Goal: Transaction & Acquisition: Register for event/course

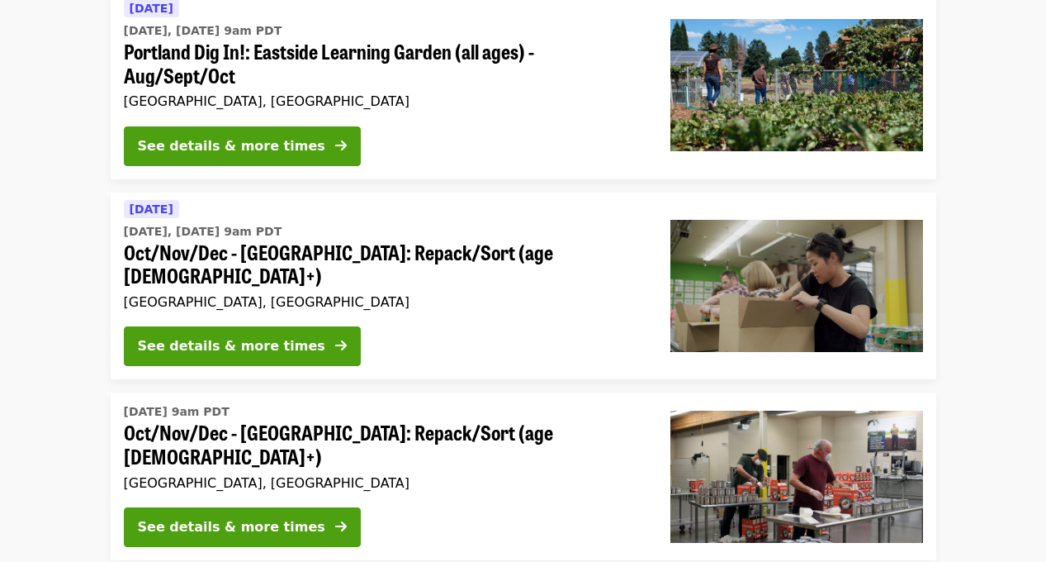
scroll to position [197, 0]
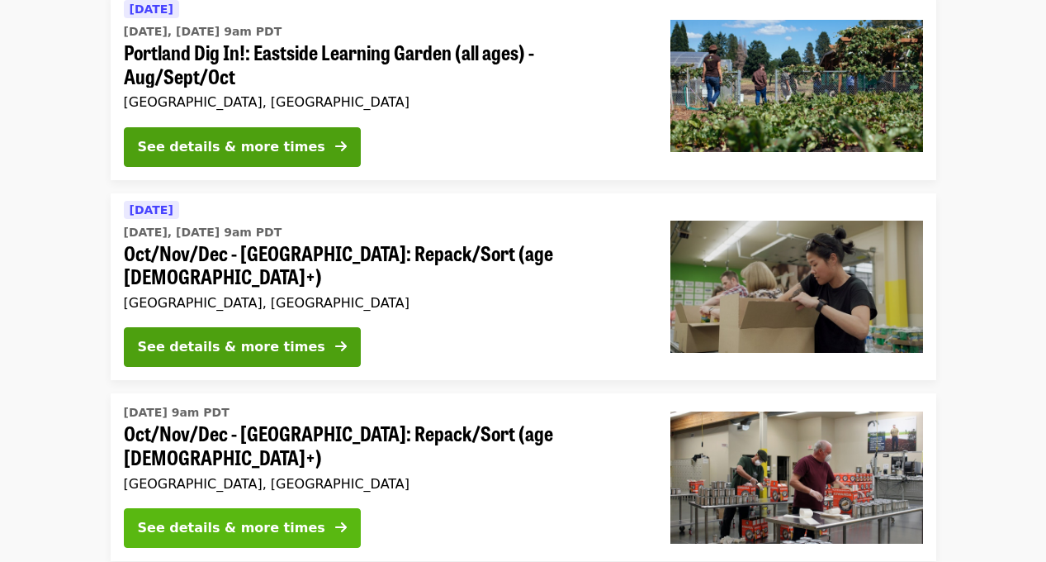
click at [257, 518] on div "See details & more times" at bounding box center [231, 528] width 187 height 20
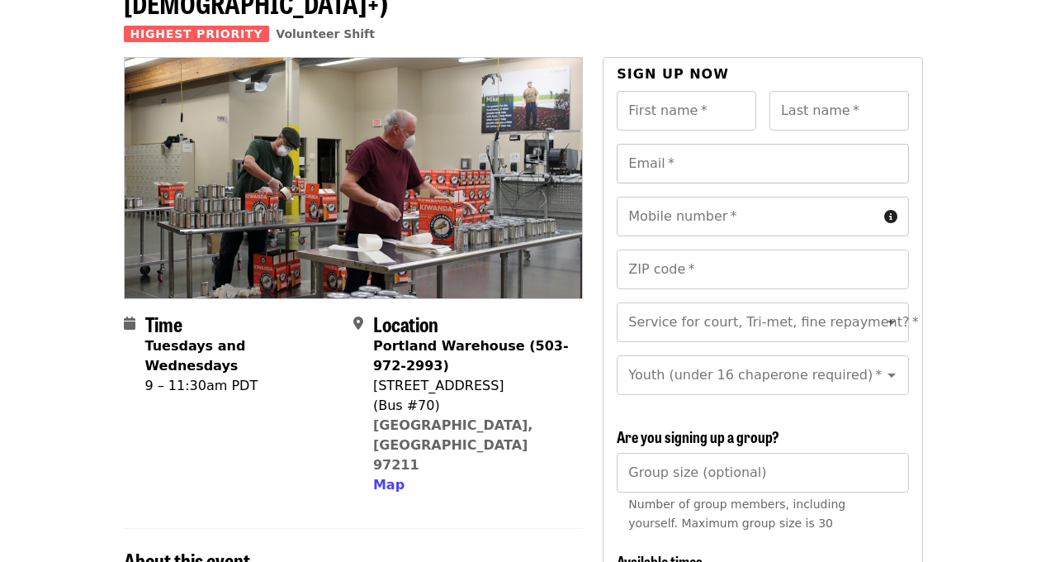
scroll to position [137, 0]
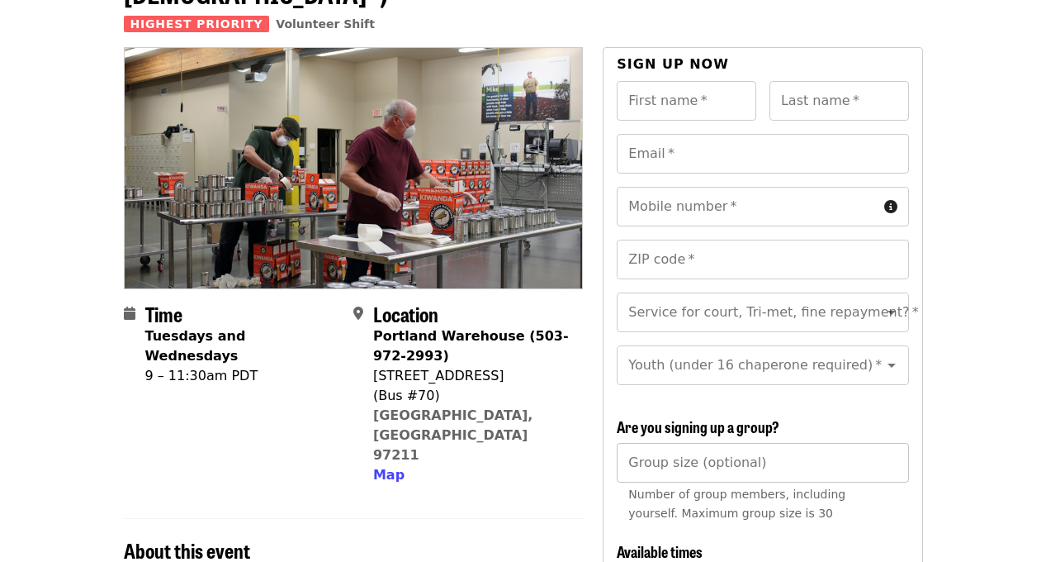
click at [695, 443] on input "Group size (optional)" at bounding box center [763, 463] width 292 height 40
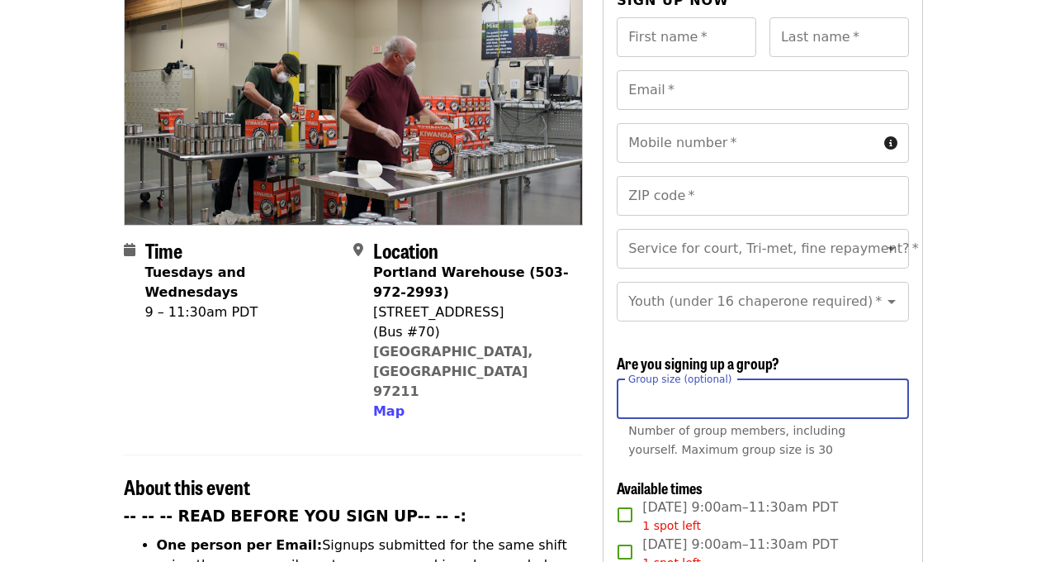
scroll to position [208, 0]
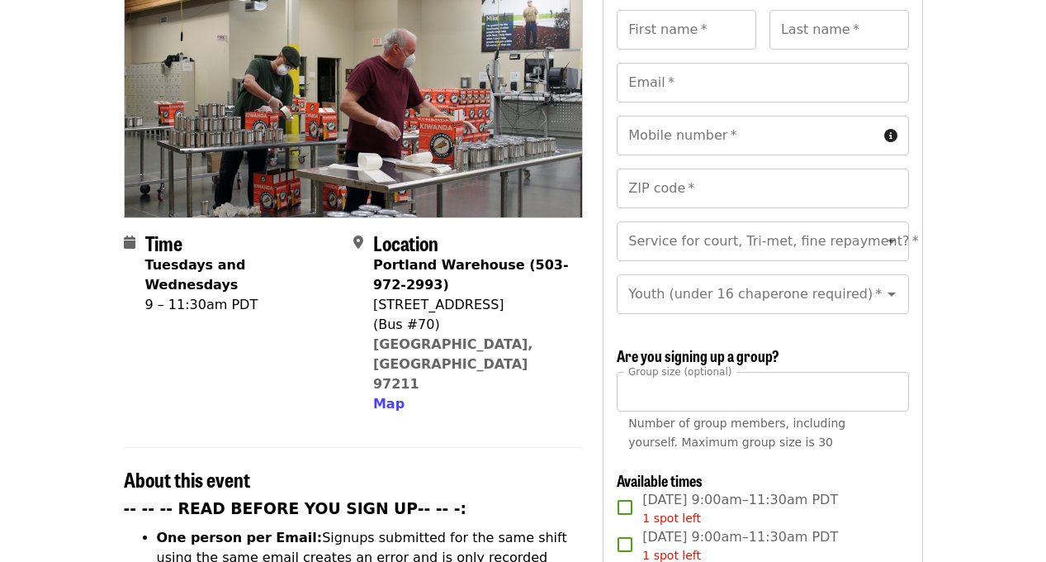
click at [825, 416] on div "Number of group members, including yourself. Maximum group size is 30" at bounding box center [763, 433] width 268 height 38
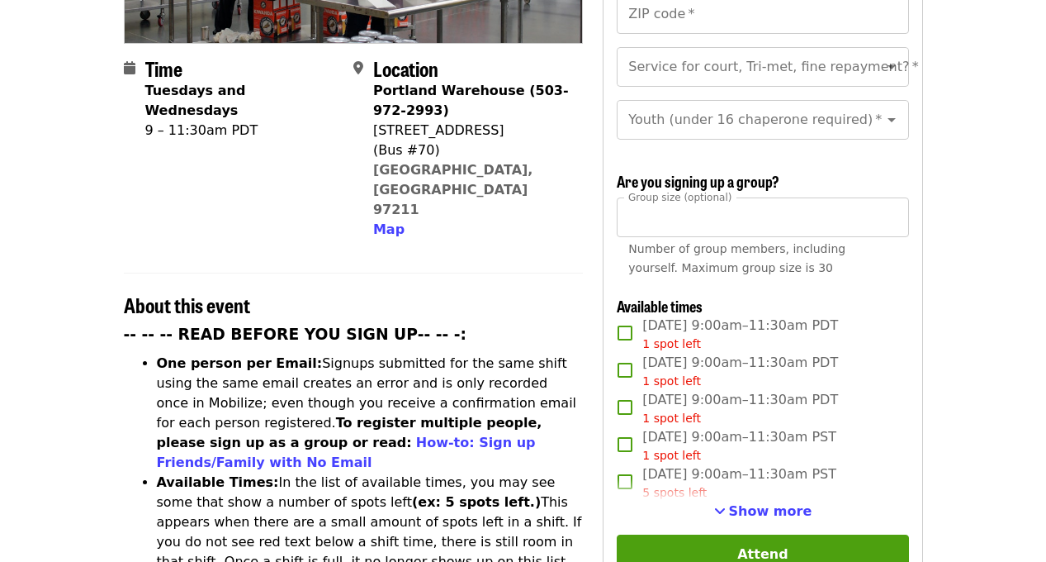
scroll to position [380, 0]
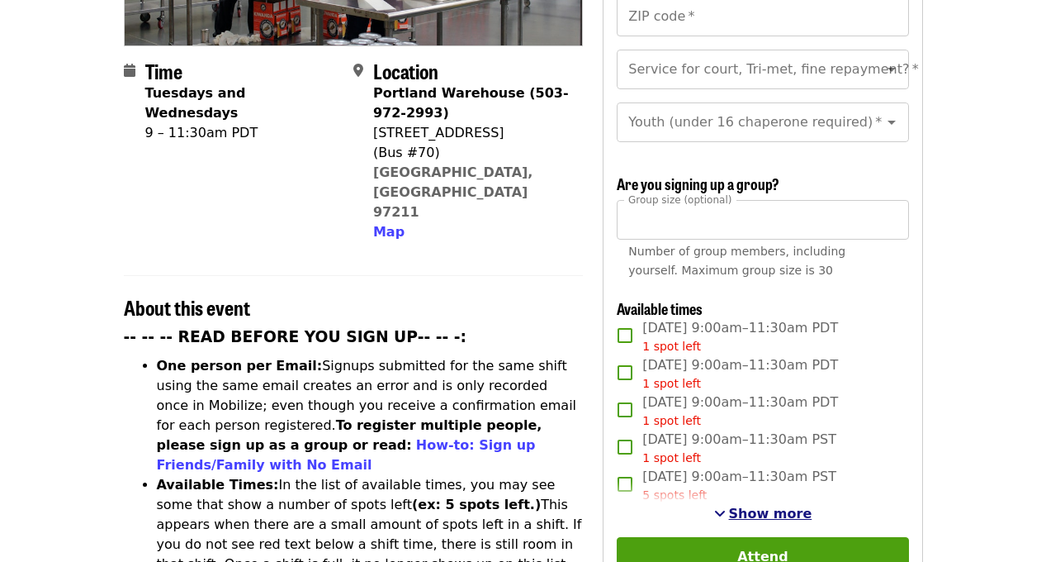
click at [774, 505] on span "Show more" at bounding box center [770, 513] width 83 height 16
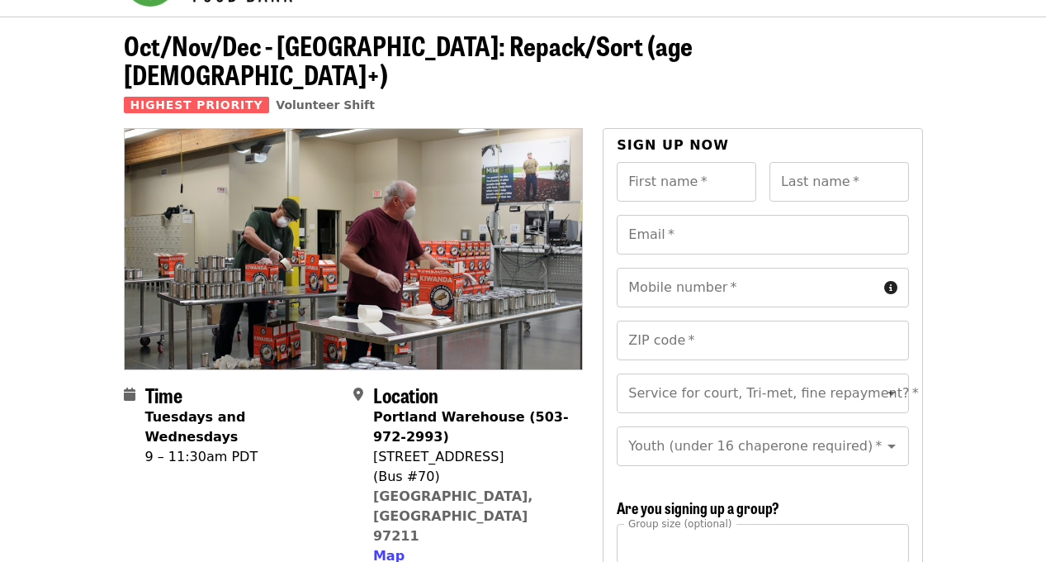
scroll to position [74, 0]
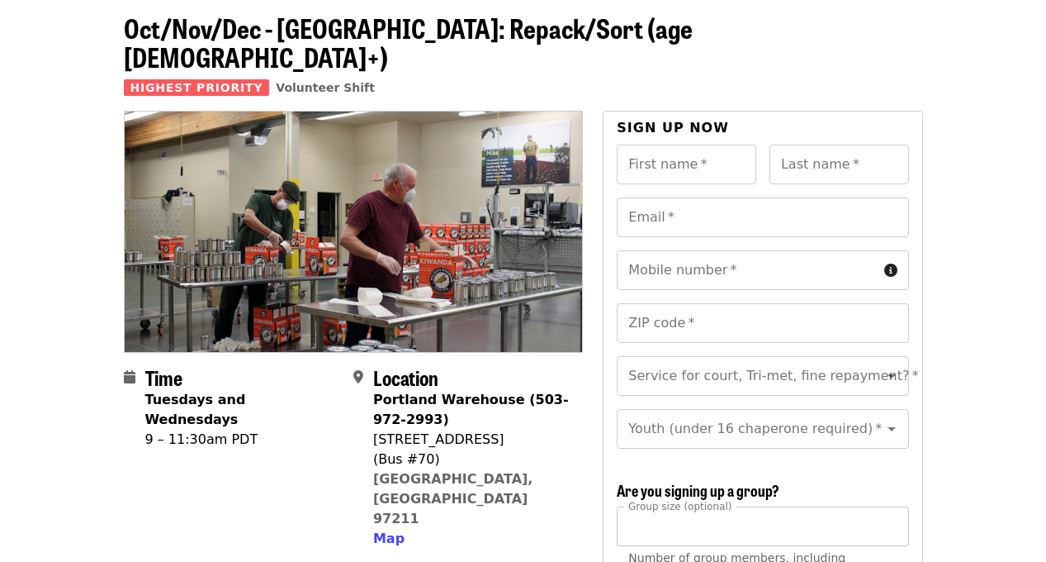
click at [645, 506] on input "**" at bounding box center [763, 526] width 292 height 40
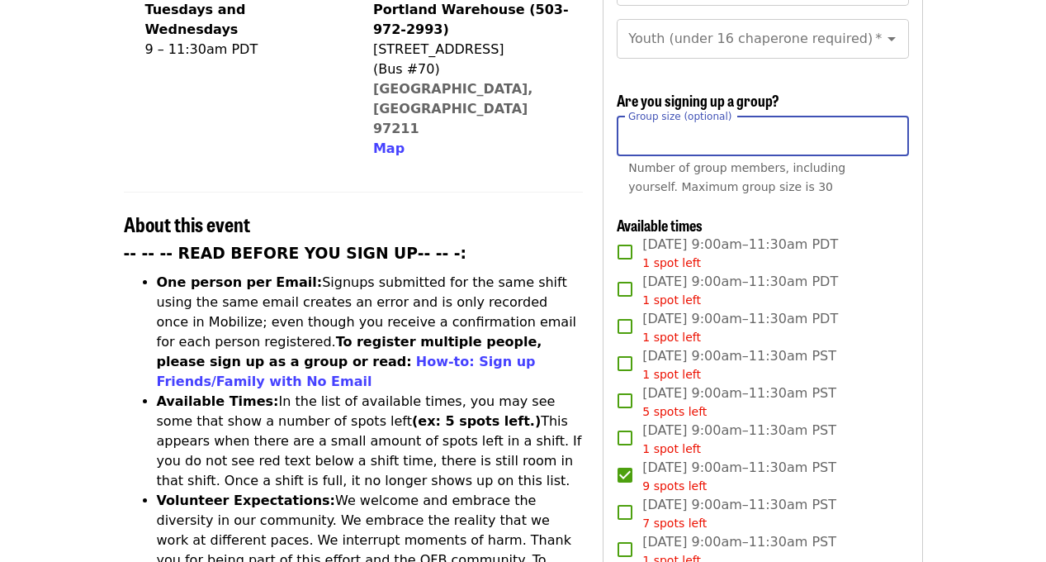
scroll to position [460, 0]
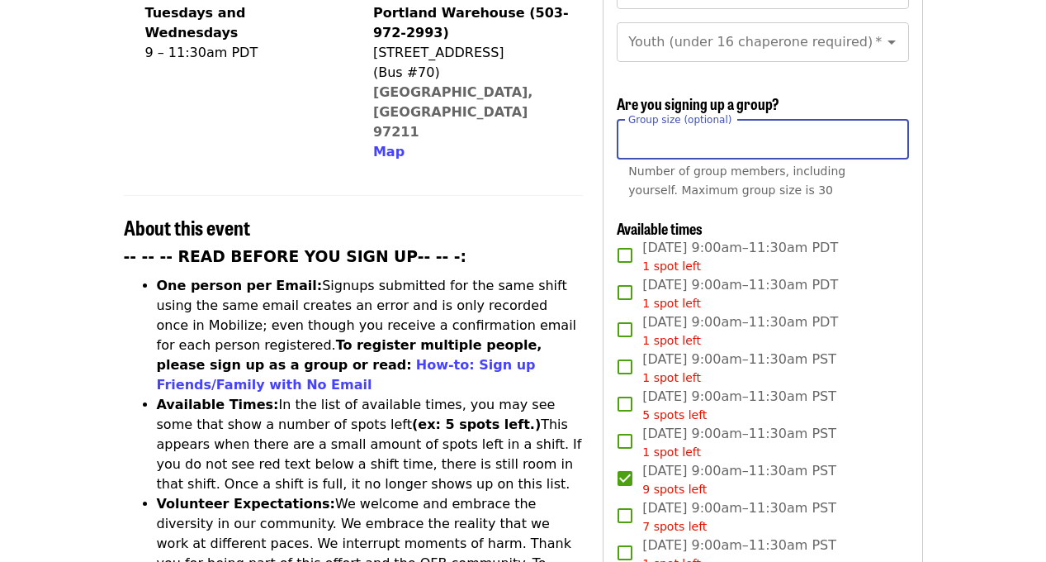
type input "*"
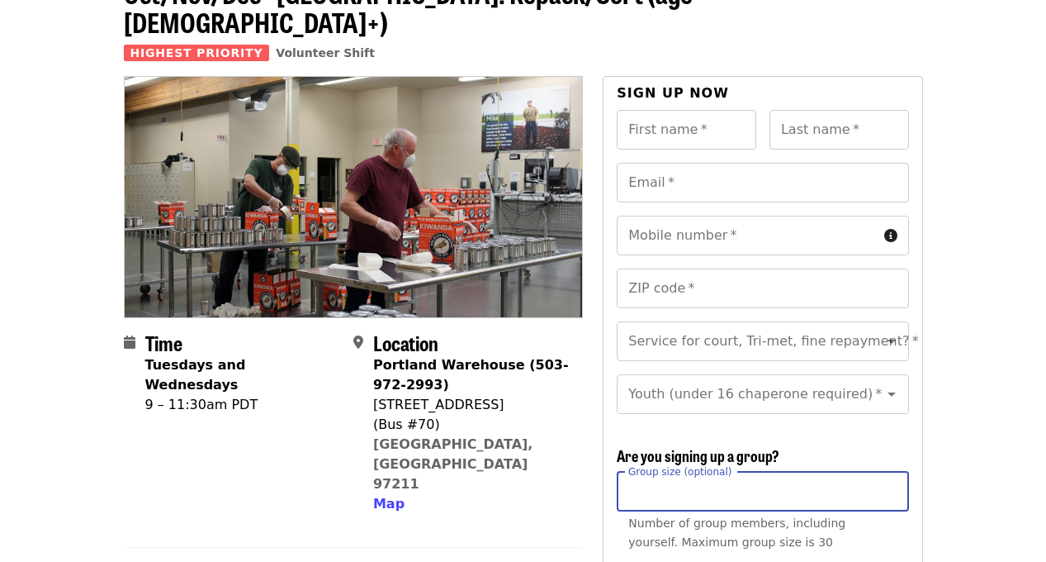
scroll to position [105, 0]
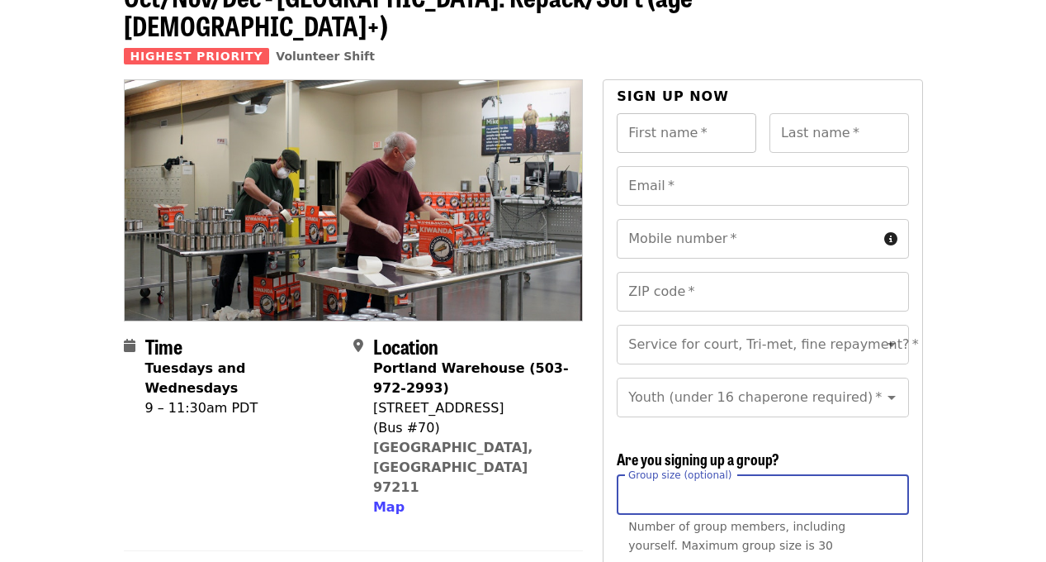
type input "*"
click at [660, 113] on input "First name   *" at bounding box center [687, 133] width 140 height 40
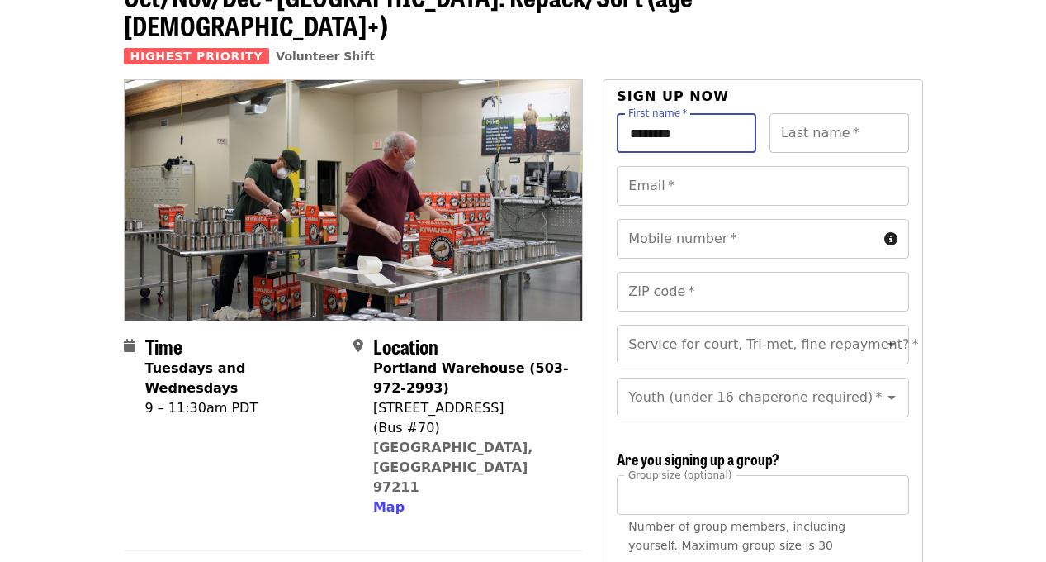
type input "*******"
click at [780, 113] on input "Last name   *" at bounding box center [840, 133] width 140 height 40
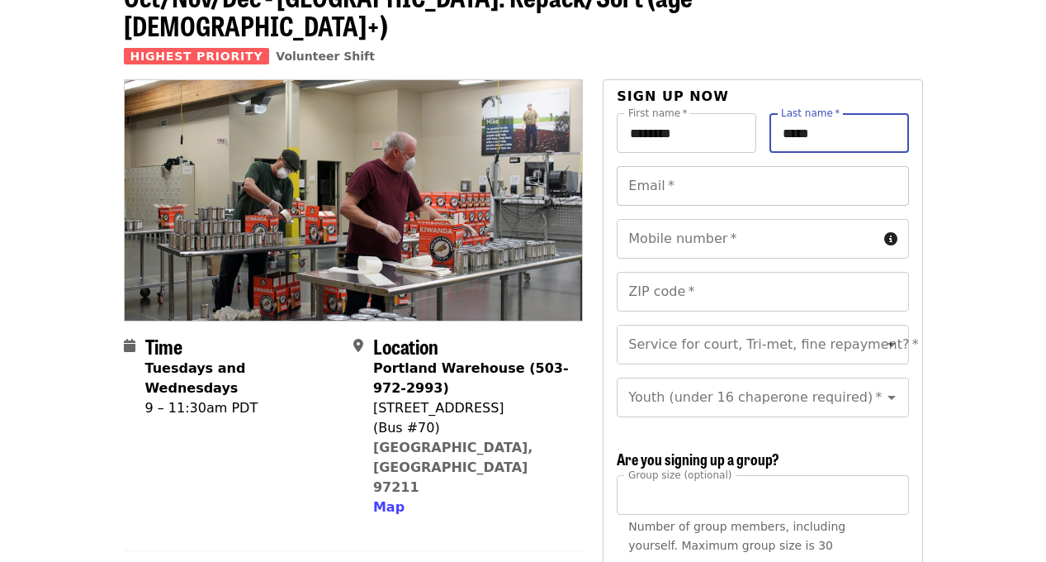
type input "*****"
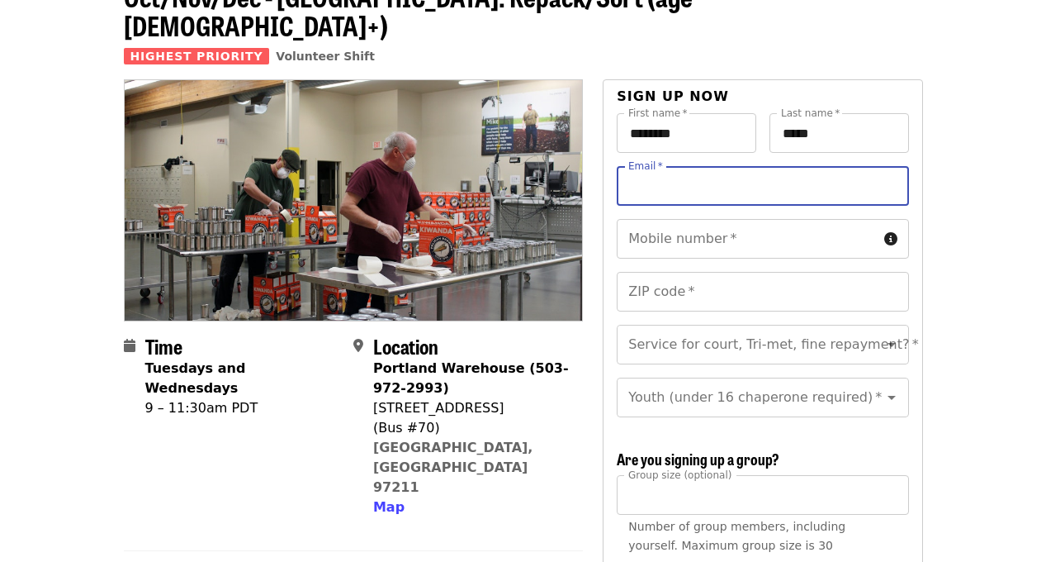
click at [705, 166] on input "Email   *" at bounding box center [763, 186] width 292 height 40
type input "**********"
click at [703, 219] on div "Mobile number   * Mobile number *" at bounding box center [763, 239] width 292 height 40
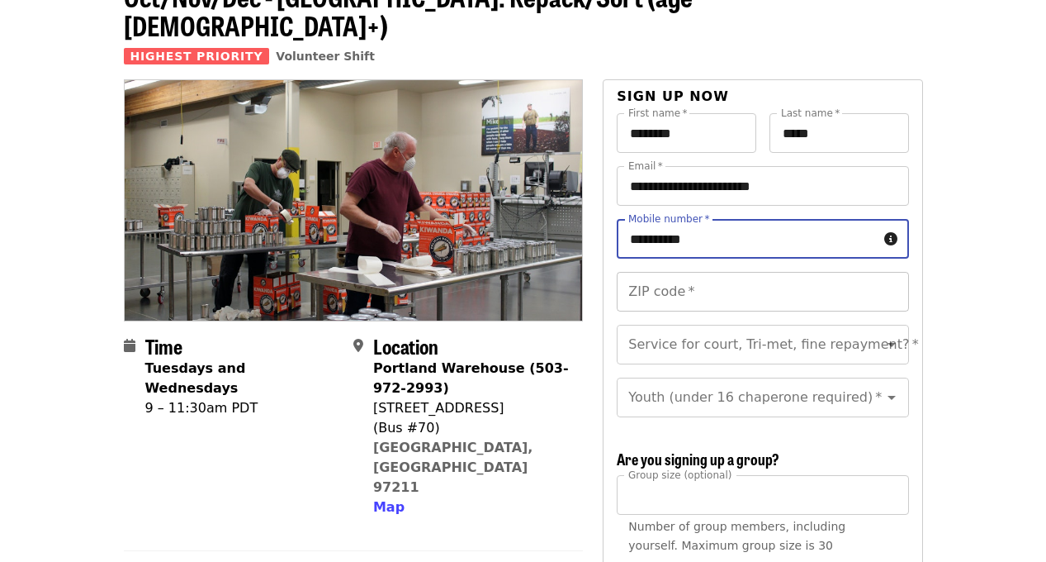
type input "**********"
click at [709, 272] on input "ZIP code   *" at bounding box center [763, 292] width 292 height 40
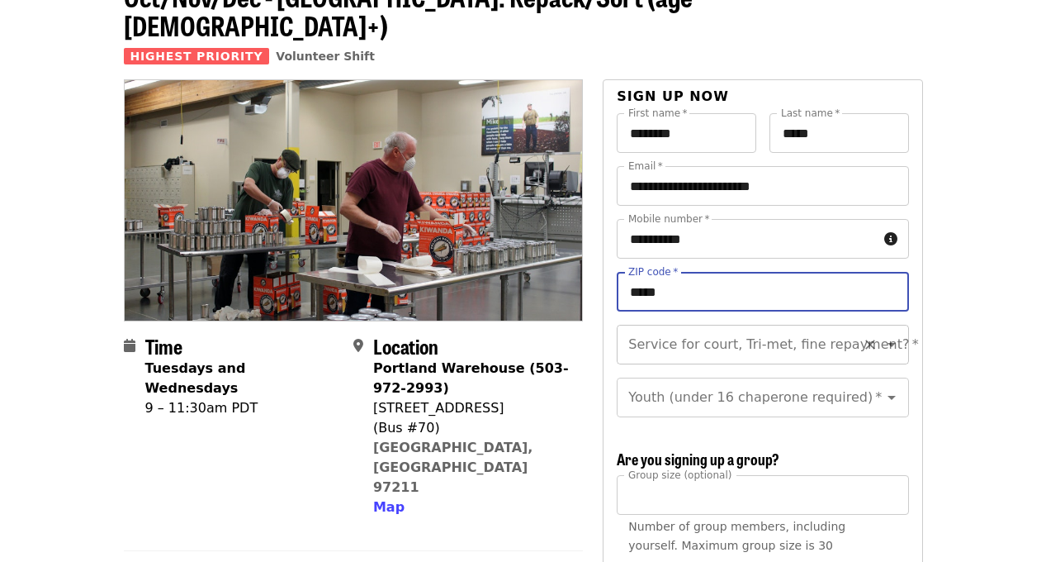
type input "*****"
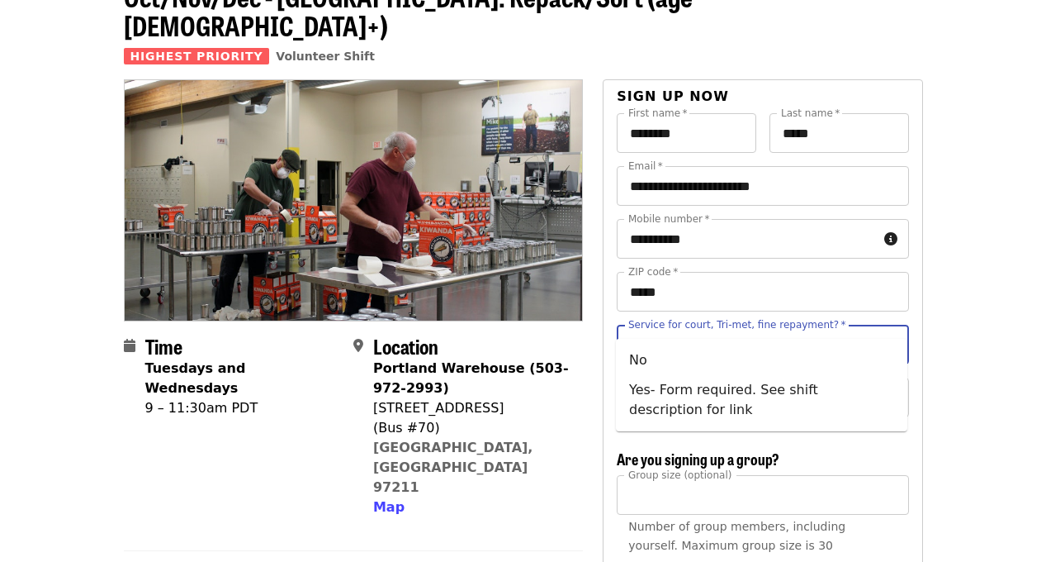
click at [744, 325] on div "Service for court, Tri-met, fine repayment?   * Service for court, Tri-met, fin…" at bounding box center [763, 345] width 292 height 40
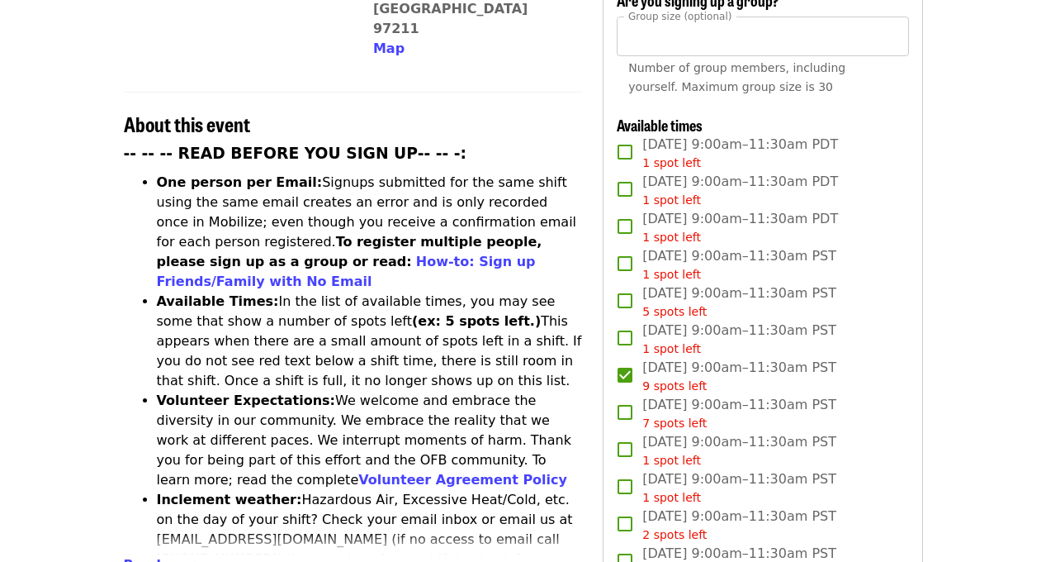
scroll to position [566, 0]
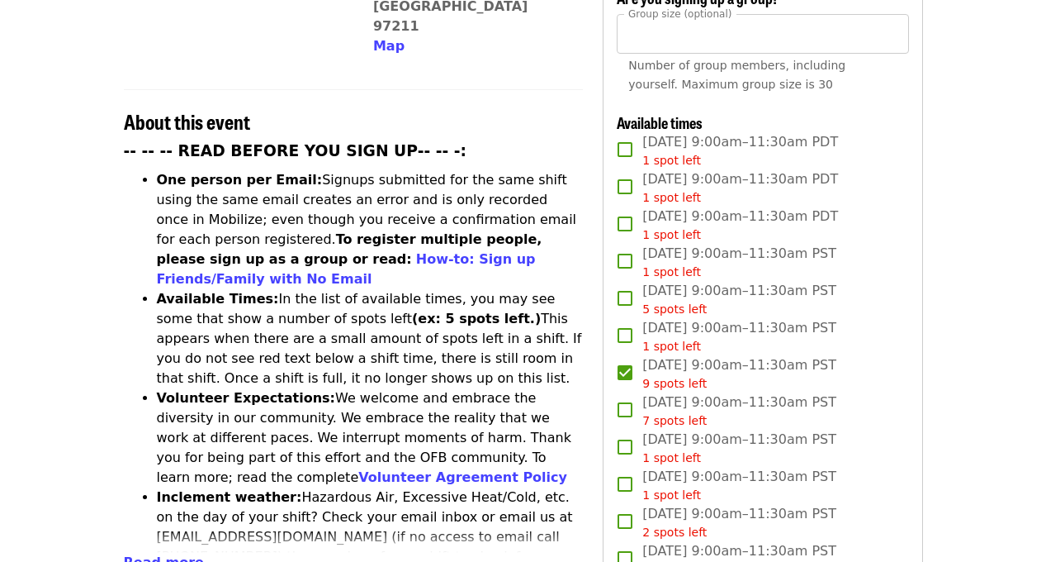
click at [743, 375] on div "9 spots left" at bounding box center [740, 383] width 194 height 17
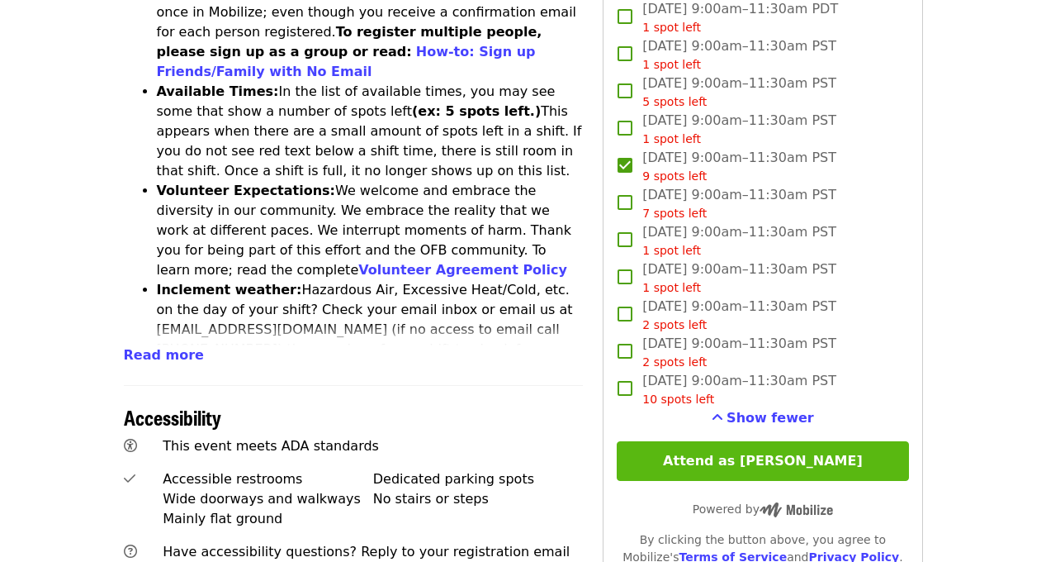
scroll to position [790, 0]
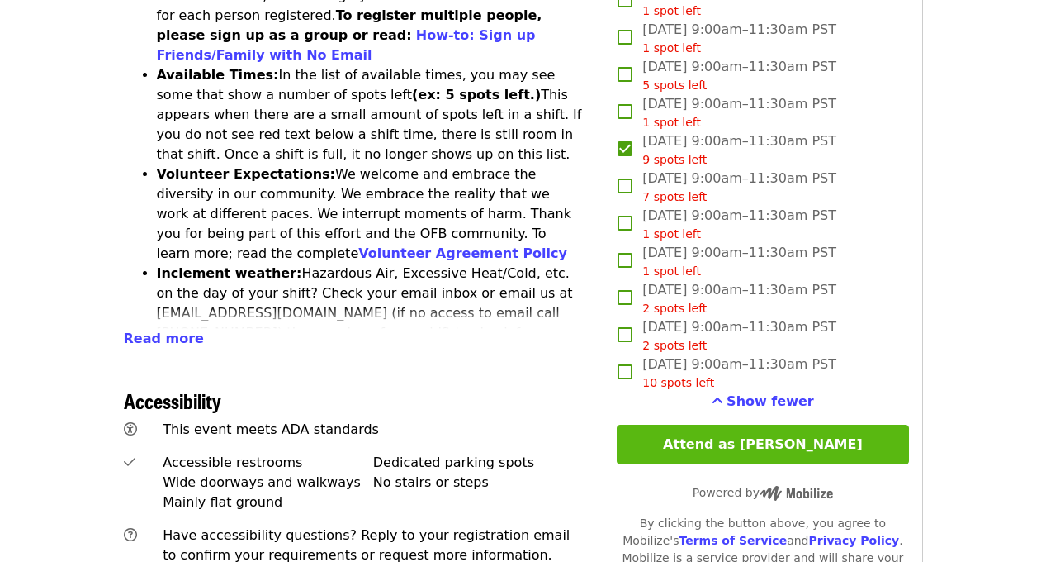
click at [753, 425] on button "Attend as [PERSON_NAME]" at bounding box center [763, 445] width 292 height 40
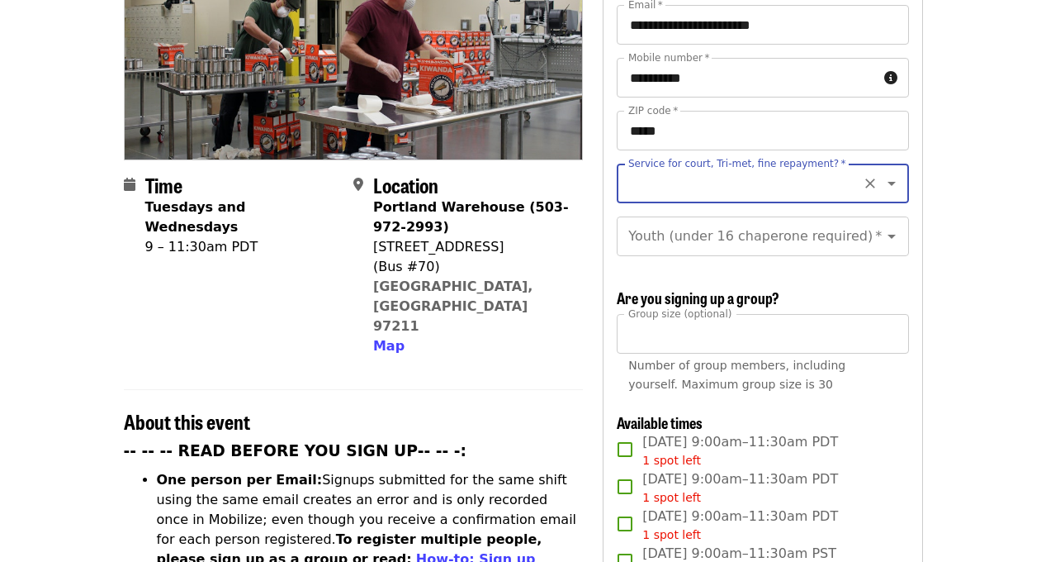
scroll to position [259, 0]
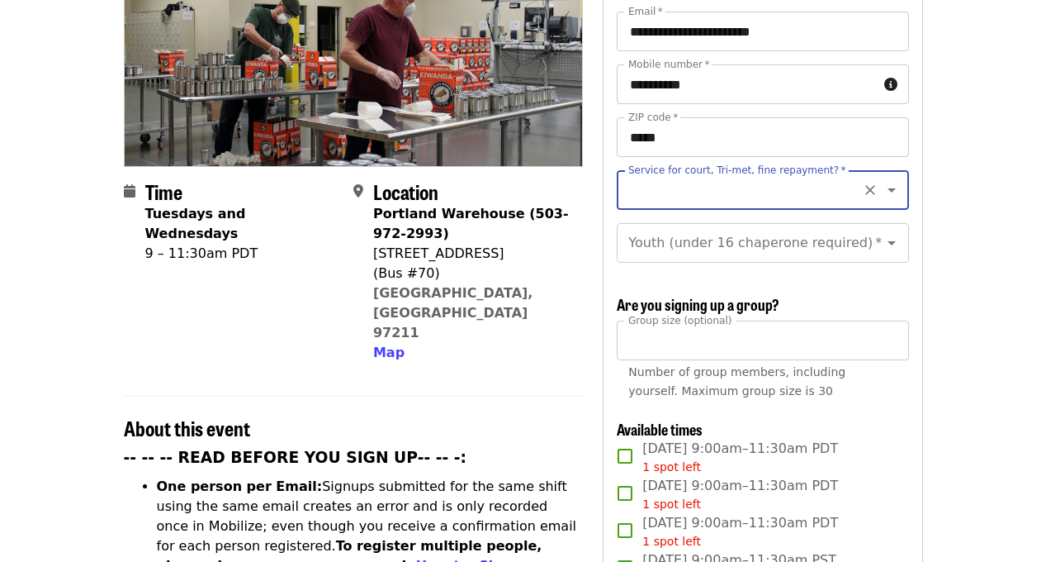
click at [863, 182] on icon "Clear" at bounding box center [870, 190] width 17 height 17
click at [894, 180] on icon "Open" at bounding box center [892, 190] width 20 height 20
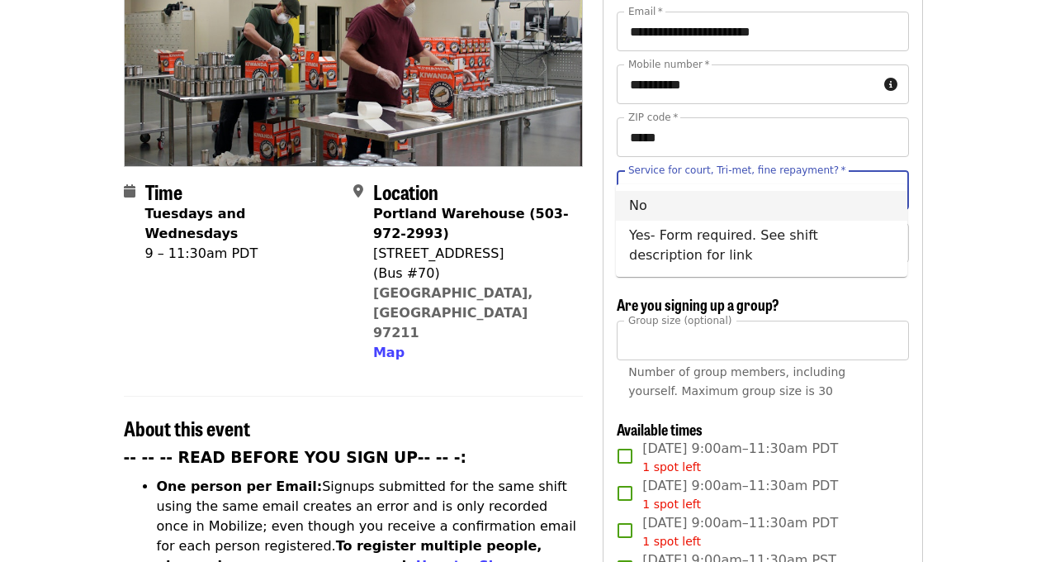
click at [638, 202] on li "No" at bounding box center [762, 206] width 292 height 30
type input "**"
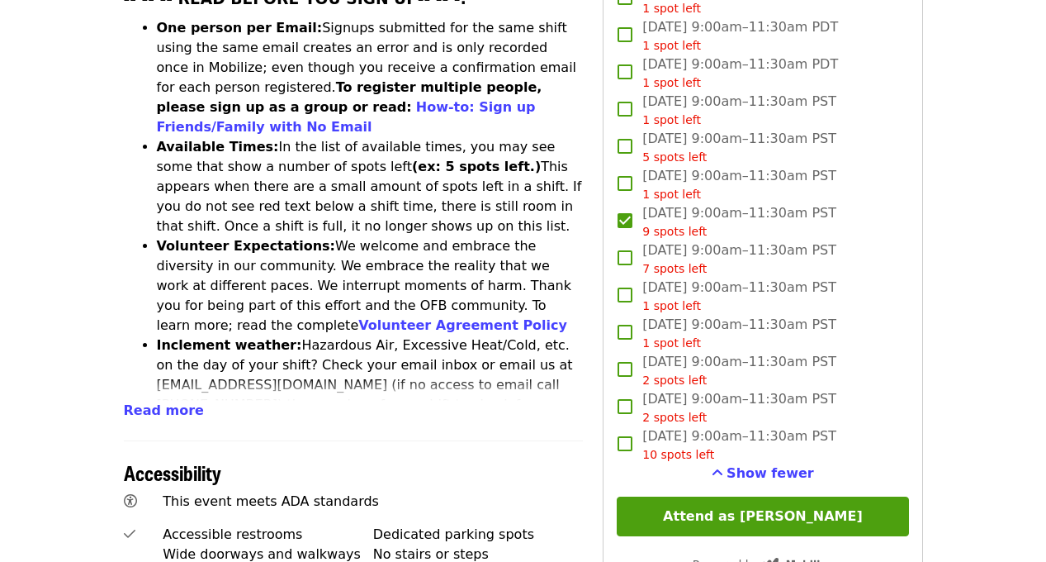
scroll to position [713, 0]
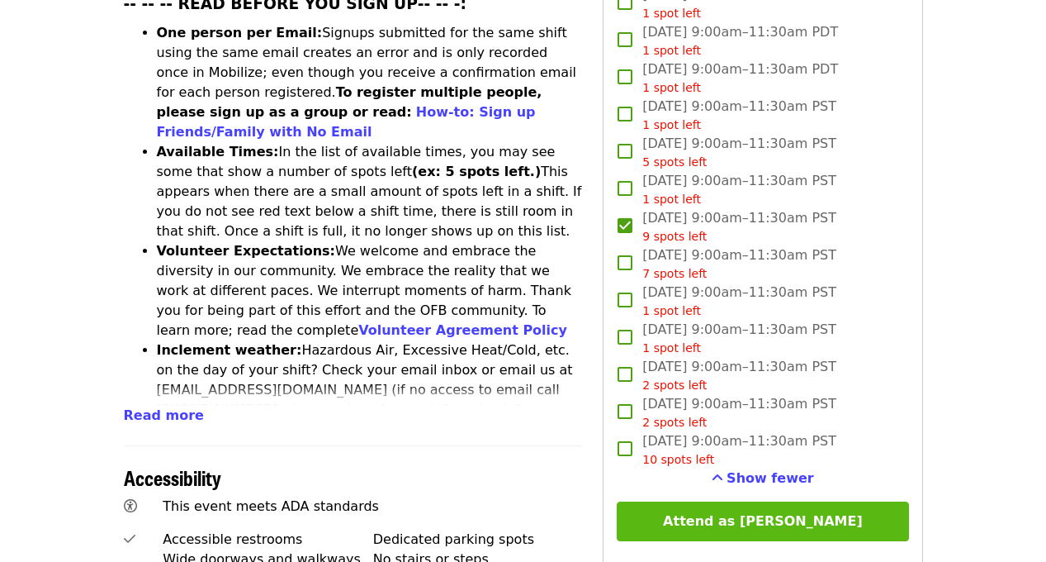
click at [752, 501] on button "Attend as [PERSON_NAME]" at bounding box center [763, 521] width 292 height 40
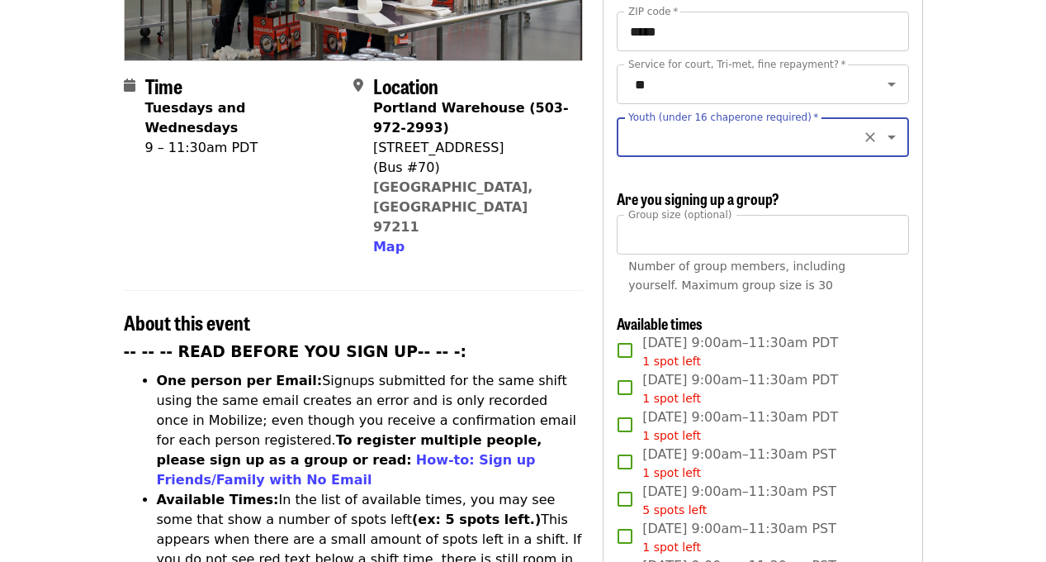
scroll to position [363, 0]
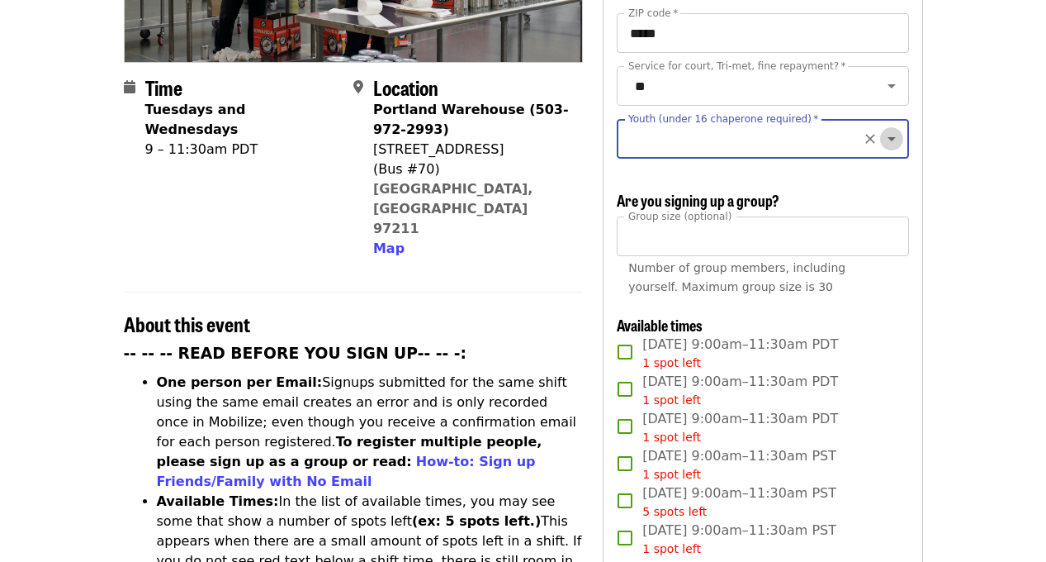
click at [898, 129] on icon "Open" at bounding box center [892, 139] width 20 height 20
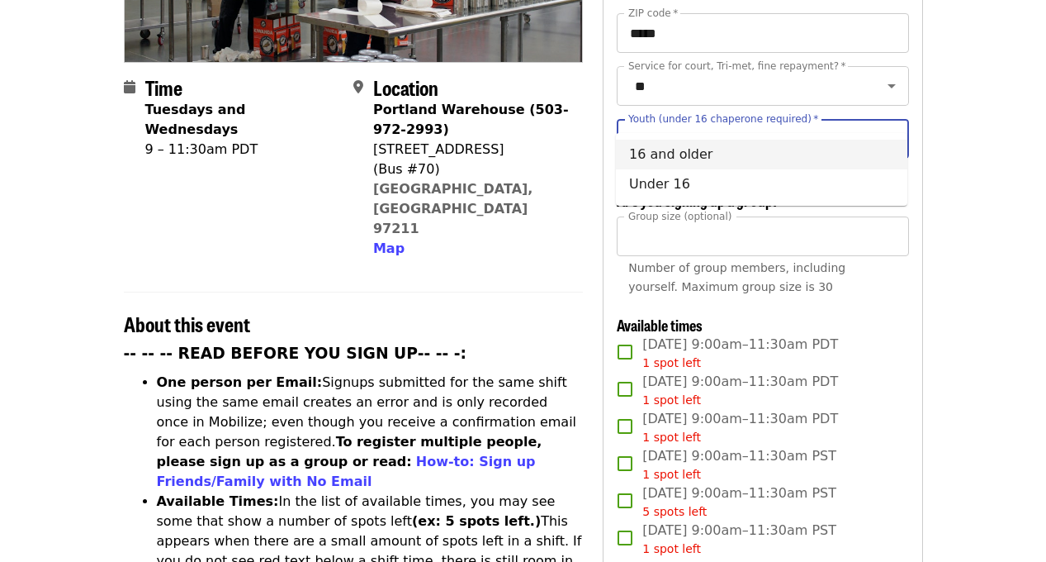
click at [643, 154] on li "16 and older" at bounding box center [762, 155] width 292 height 30
type input "**********"
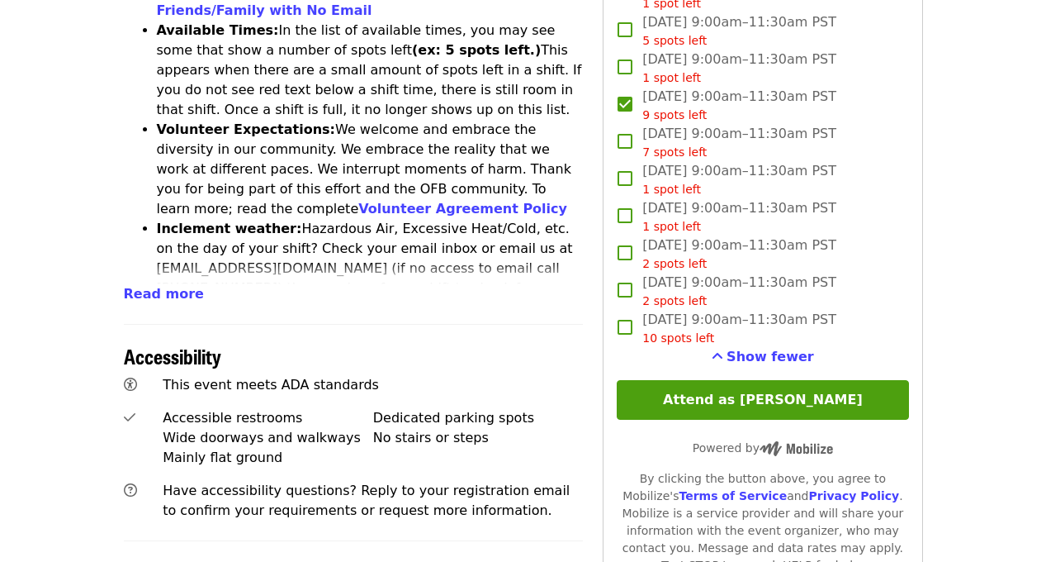
scroll to position [833, 0]
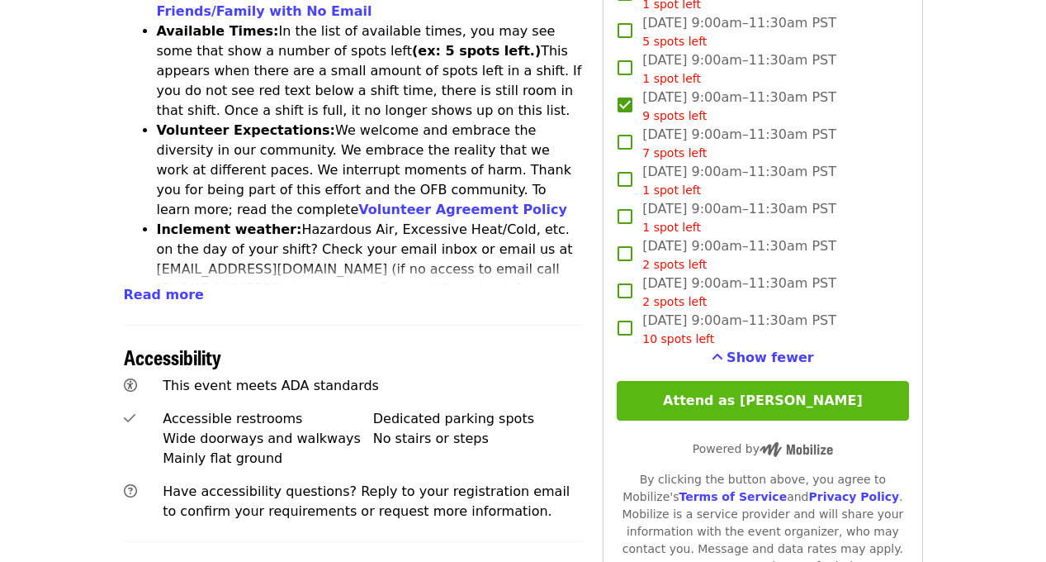
click at [752, 381] on button "Attend as [PERSON_NAME]" at bounding box center [763, 401] width 292 height 40
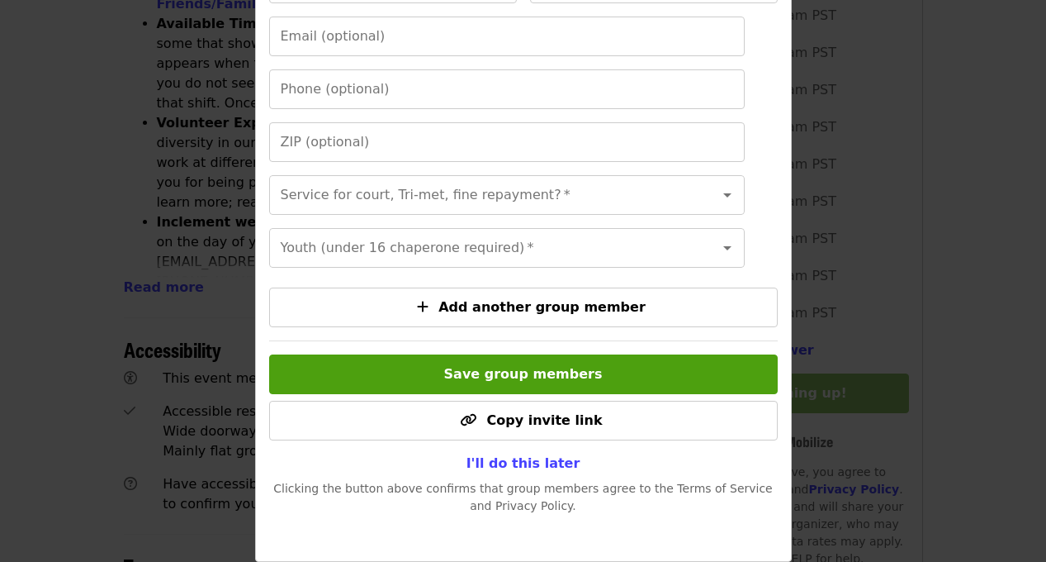
scroll to position [837, 0]
click at [539, 458] on span "I'll do this later" at bounding box center [524, 463] width 114 height 16
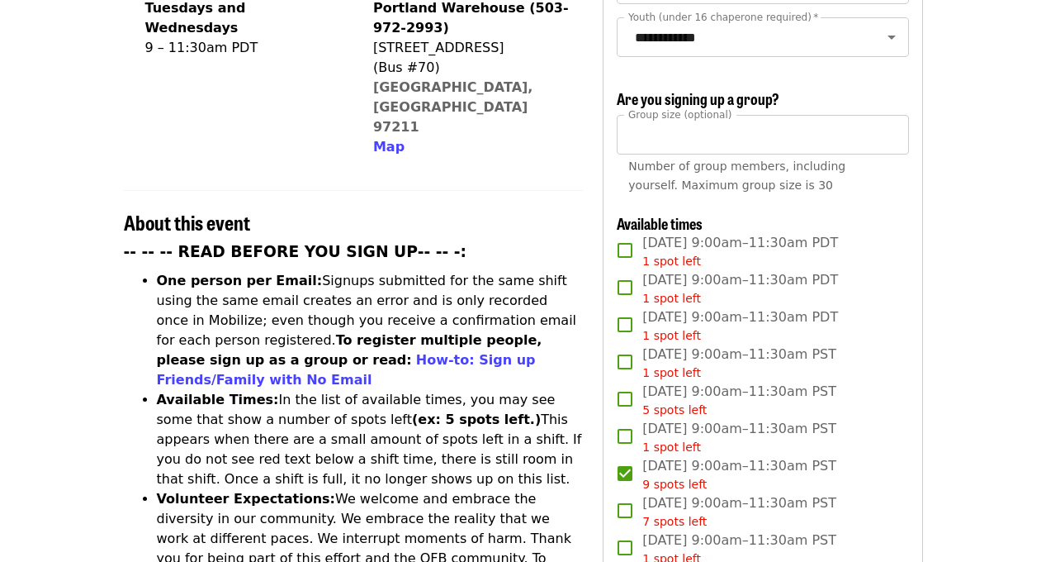
scroll to position [459, 0]
